Goal: Check status: Check status

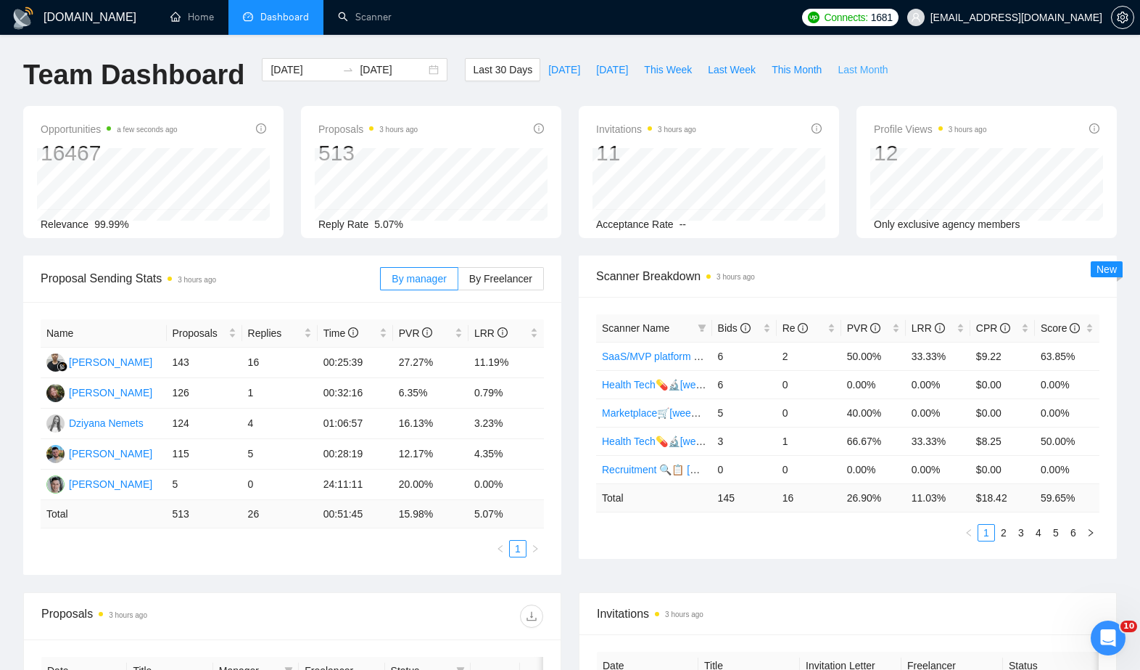
click at [879, 70] on span "Last Month" at bounding box center [863, 70] width 50 height 16
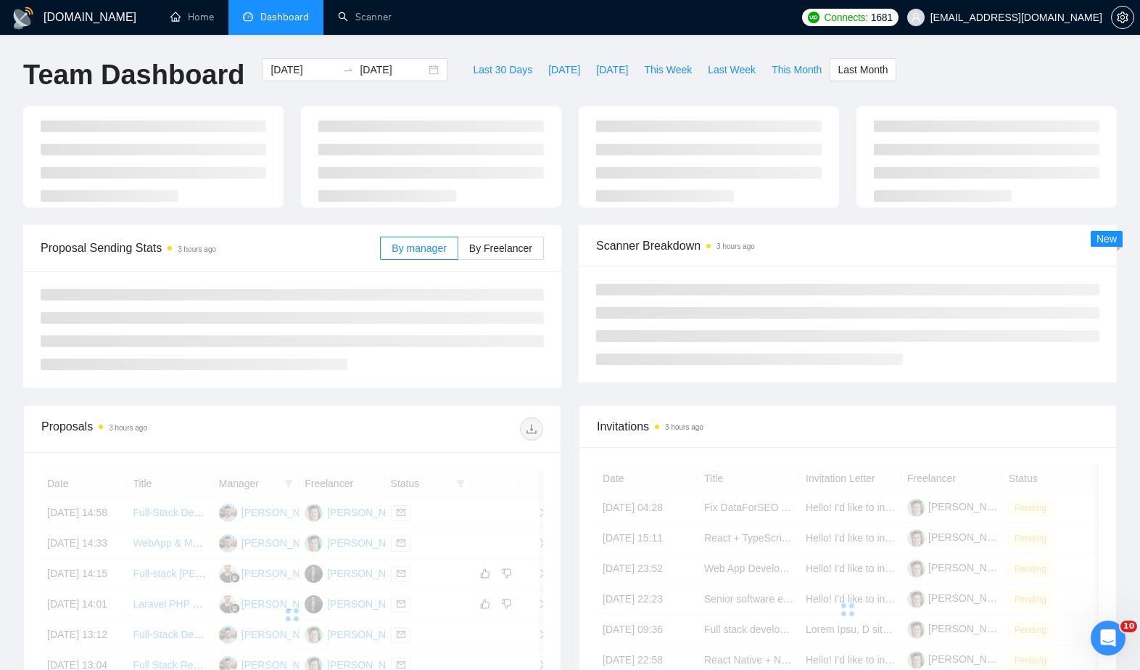
type input "[DATE]"
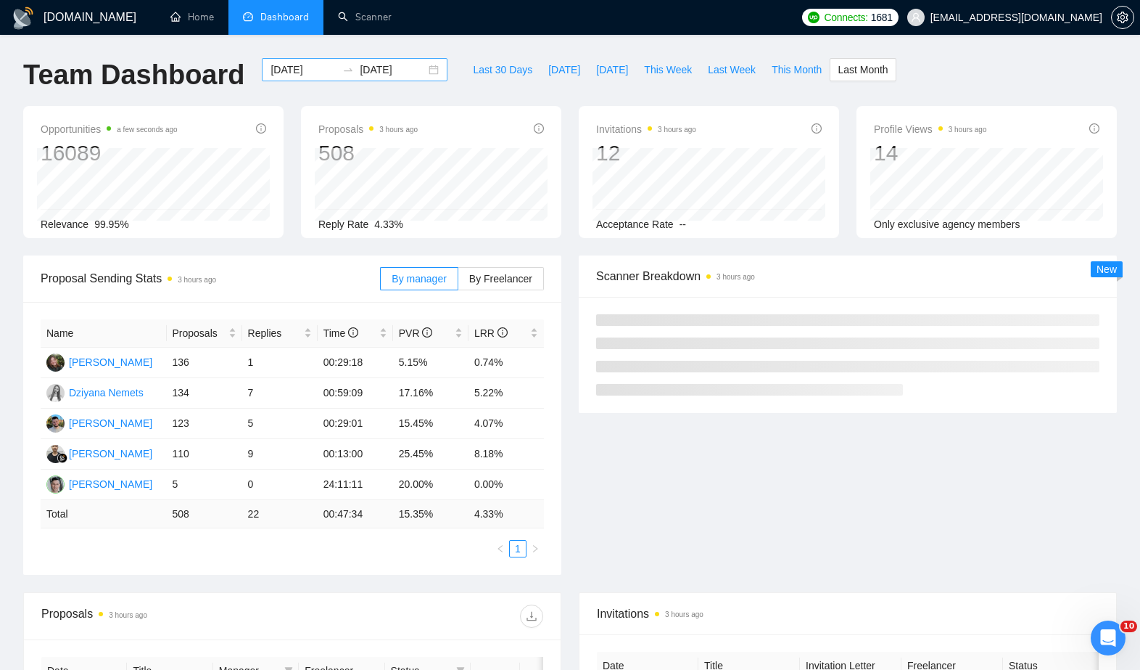
click at [389, 68] on input "[DATE]" at bounding box center [393, 70] width 66 height 16
click at [262, 81] on div "[DATE] [DATE]" at bounding box center [354, 82] width 203 height 48
click at [272, 72] on input "[DATE]" at bounding box center [304, 70] width 66 height 16
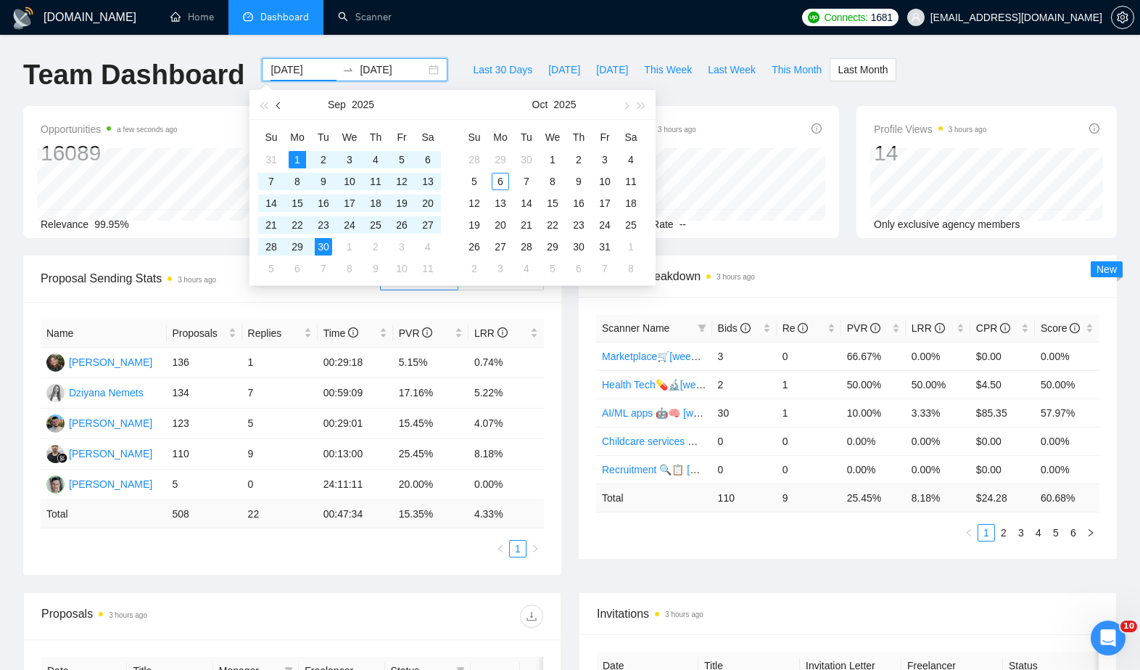
click at [277, 104] on span "button" at bounding box center [279, 105] width 7 height 7
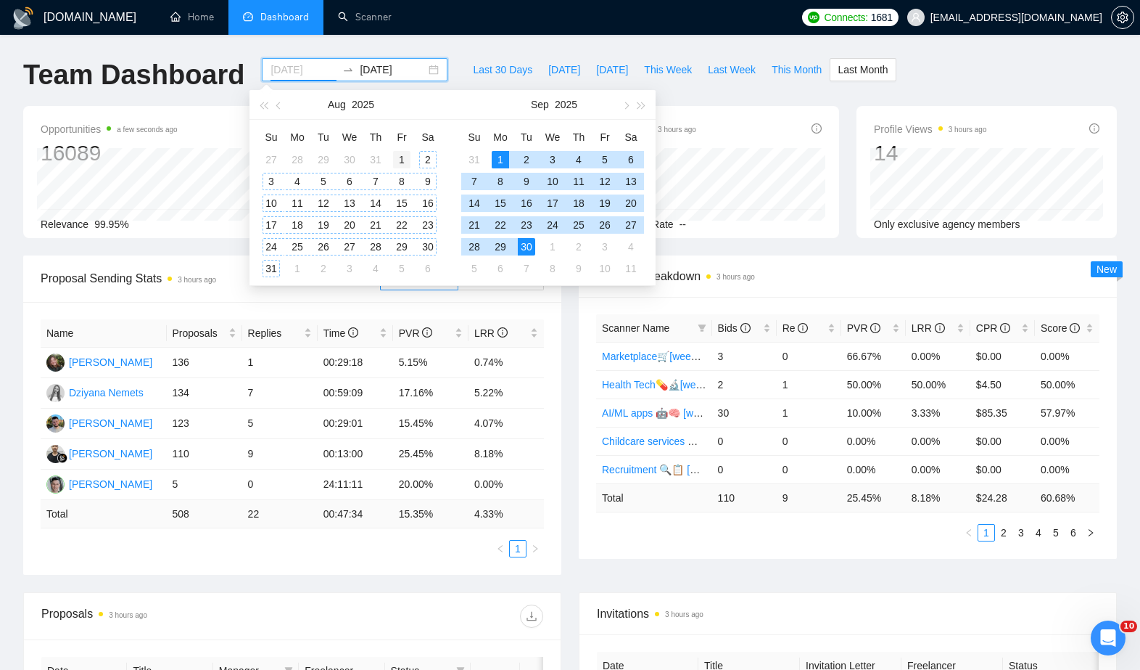
type input "[DATE]"
click at [407, 160] on div "1" at bounding box center [401, 159] width 17 height 17
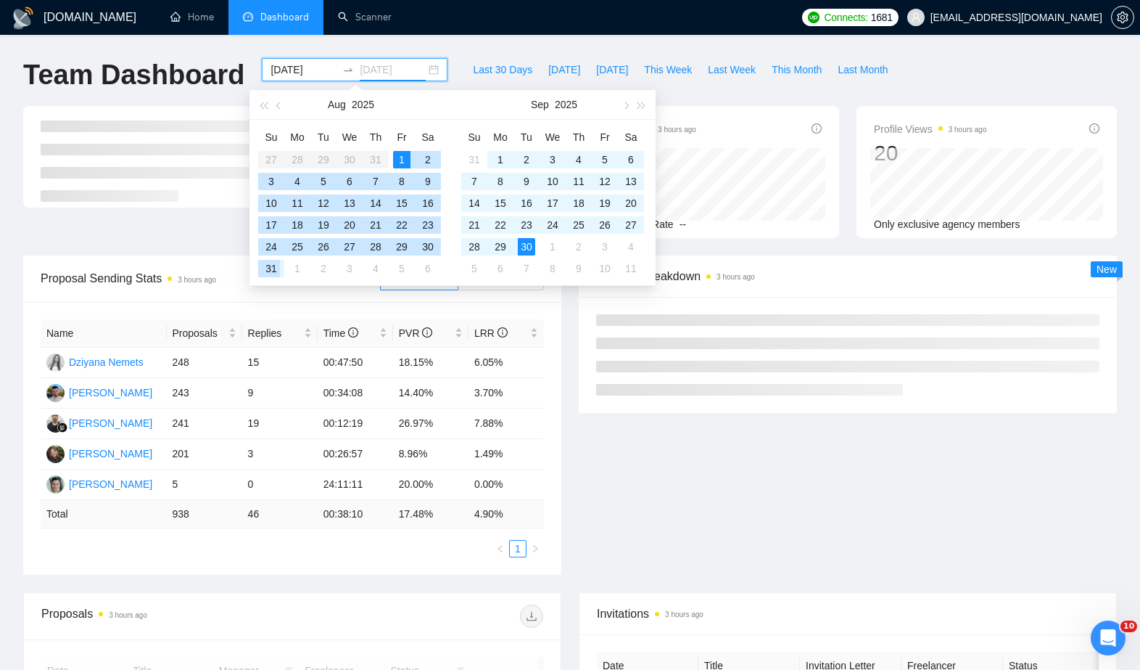
type input "[DATE]"
click at [276, 271] on div "31" at bounding box center [271, 268] width 17 height 17
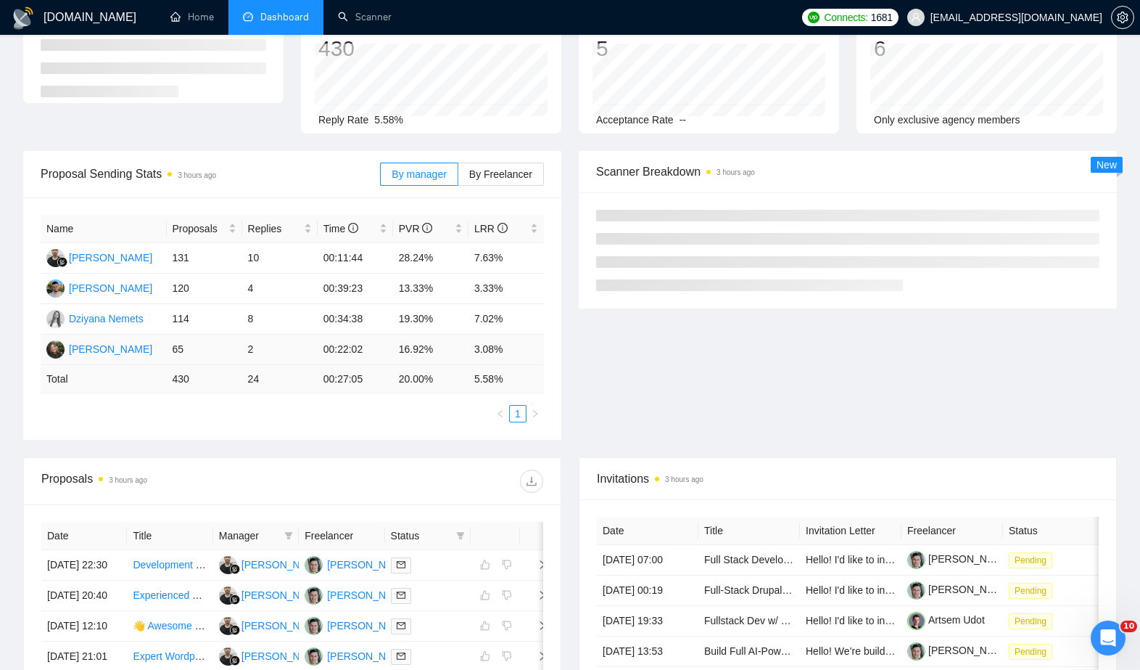
scroll to position [149, 0]
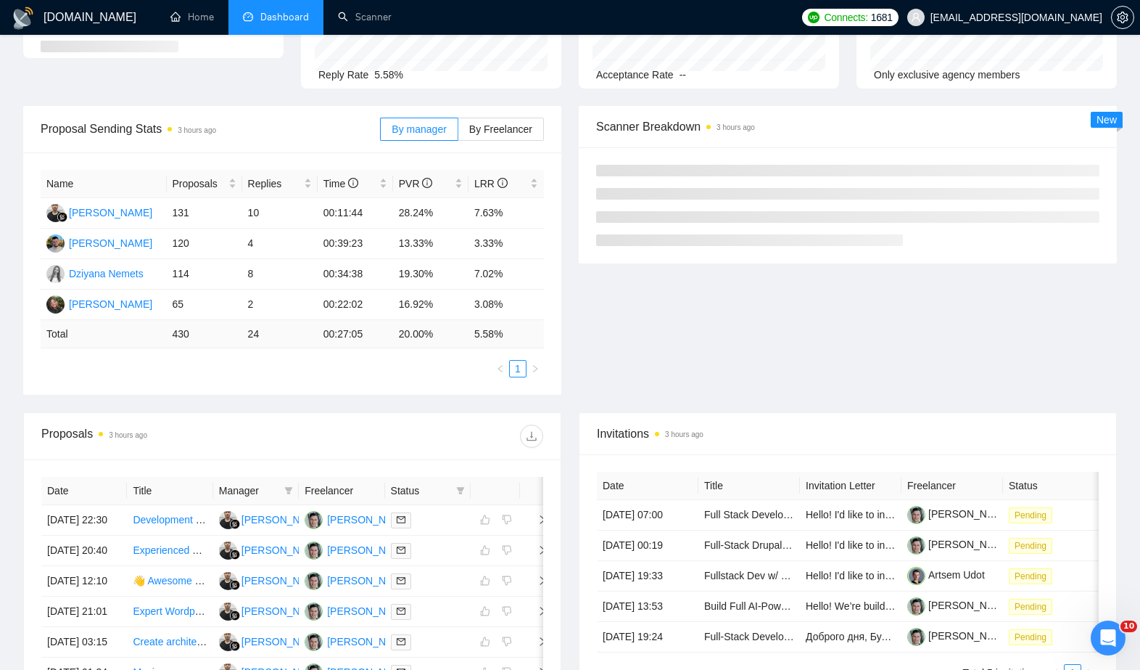
click at [543, 440] on div at bounding box center [417, 435] width 251 height 23
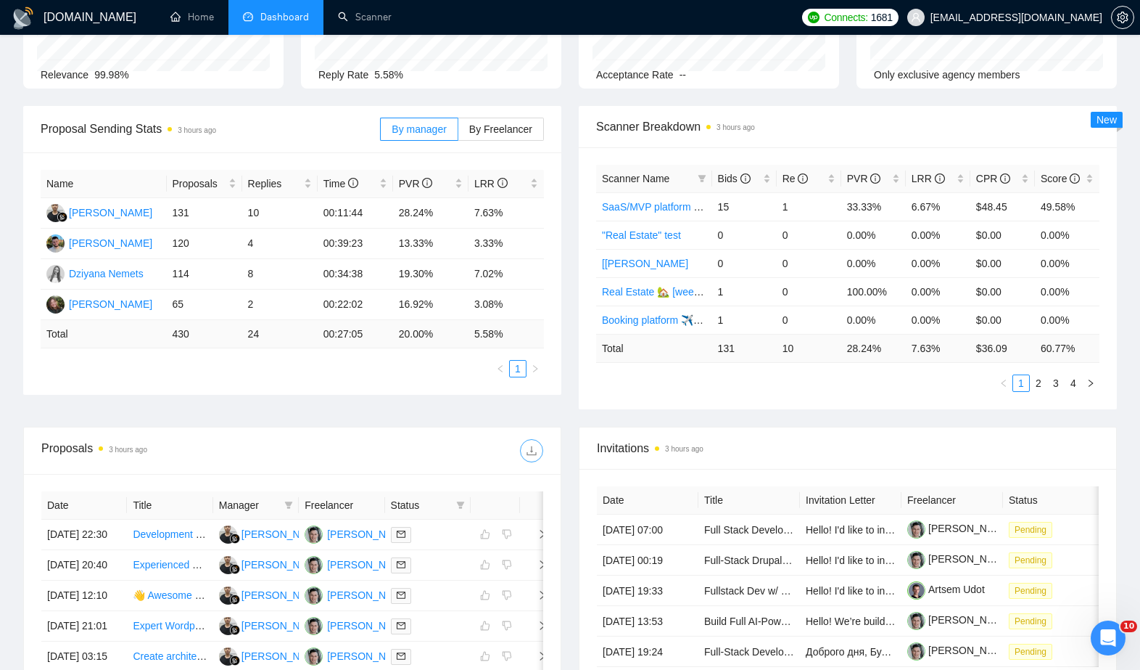
click at [533, 453] on icon "download" at bounding box center [532, 451] width 12 height 12
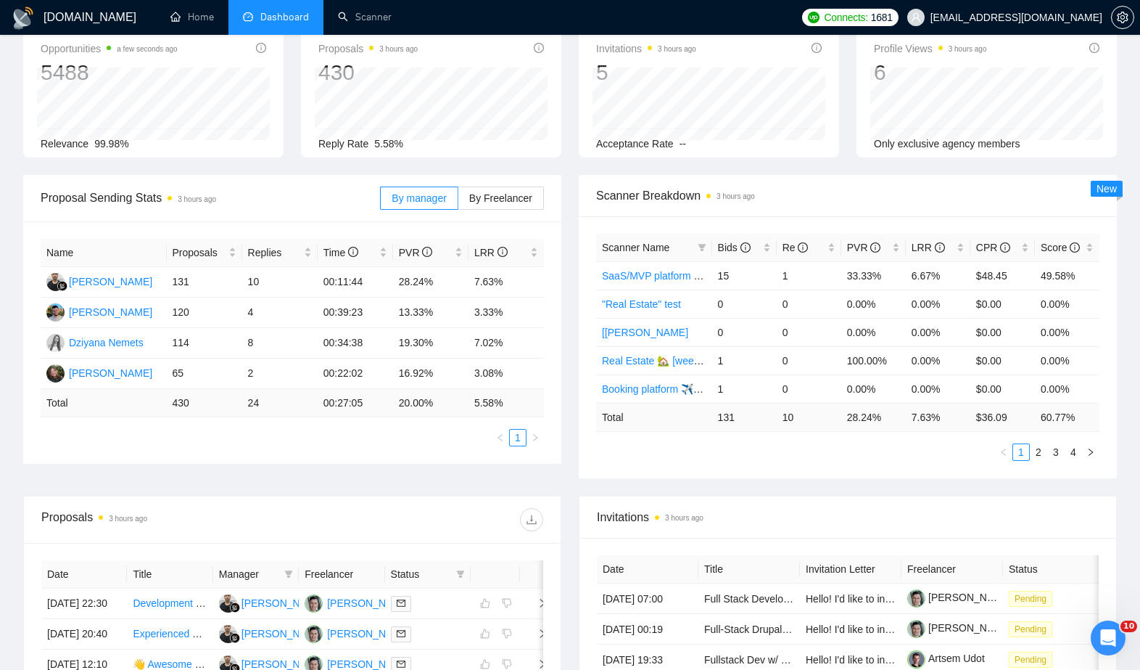
scroll to position [0, 0]
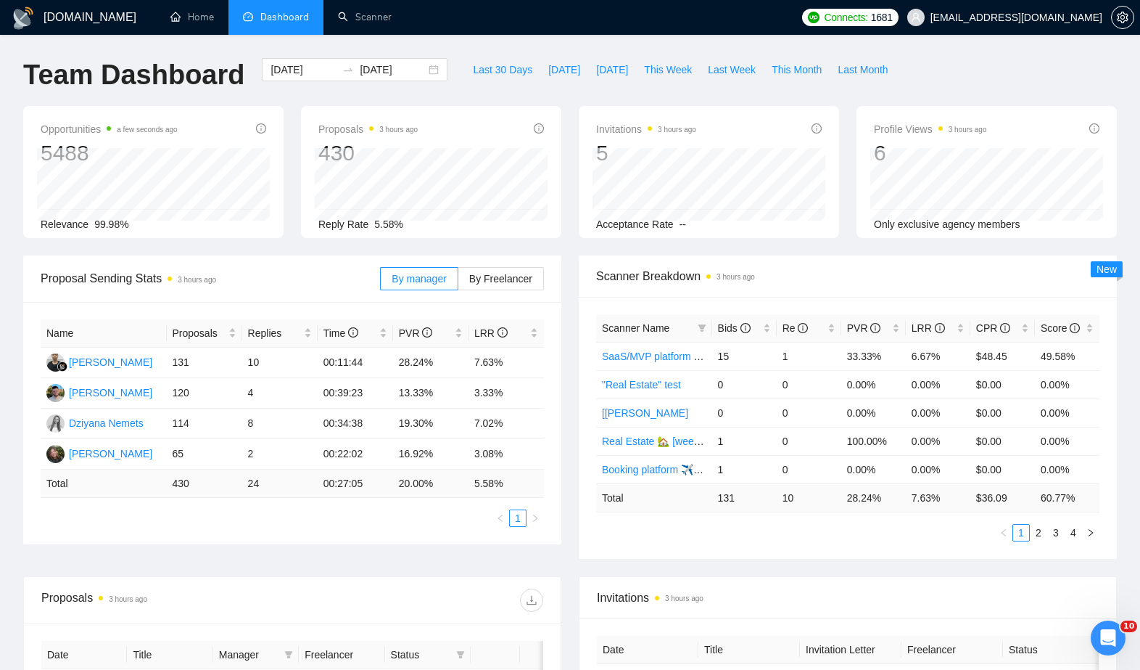
click at [373, 99] on div "[DATE] [DATE]" at bounding box center [354, 82] width 203 height 48
click at [869, 70] on span "Last Month" at bounding box center [863, 70] width 50 height 16
type input "[DATE]"
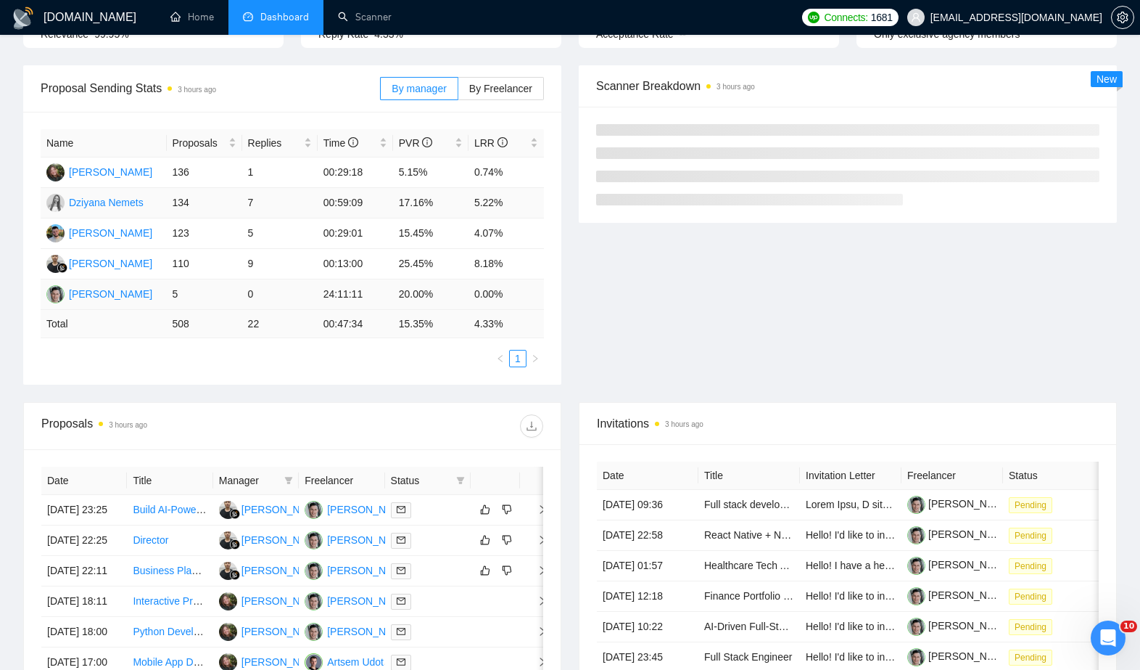
scroll to position [221, 0]
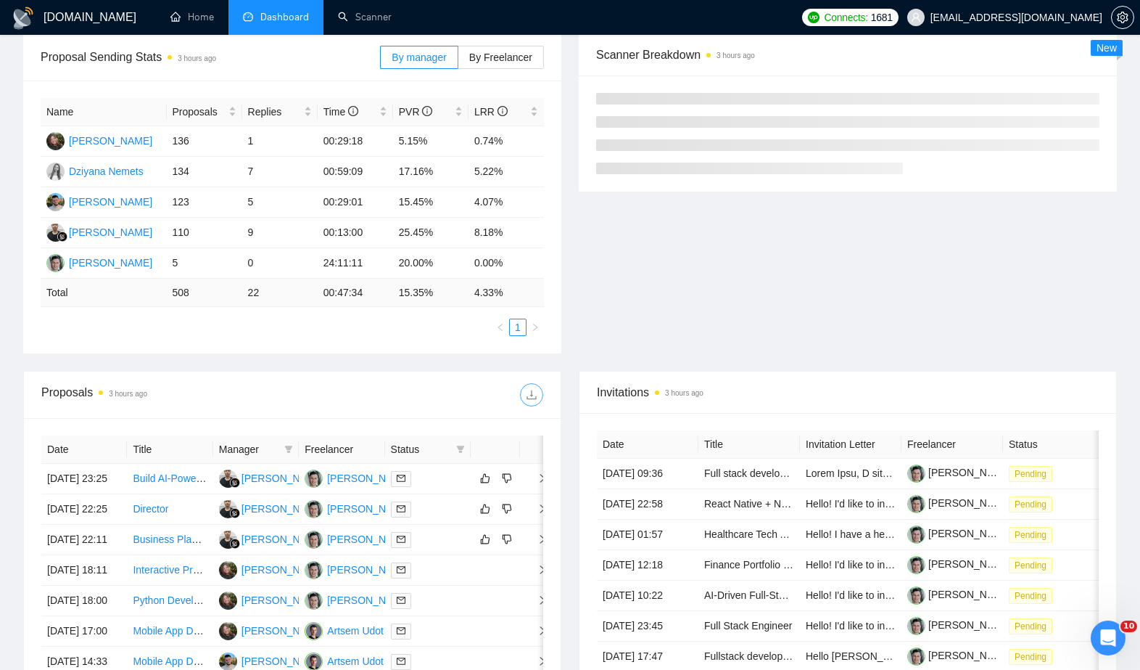
click at [534, 396] on icon "download" at bounding box center [532, 395] width 12 height 12
